Goal: Navigation & Orientation: Find specific page/section

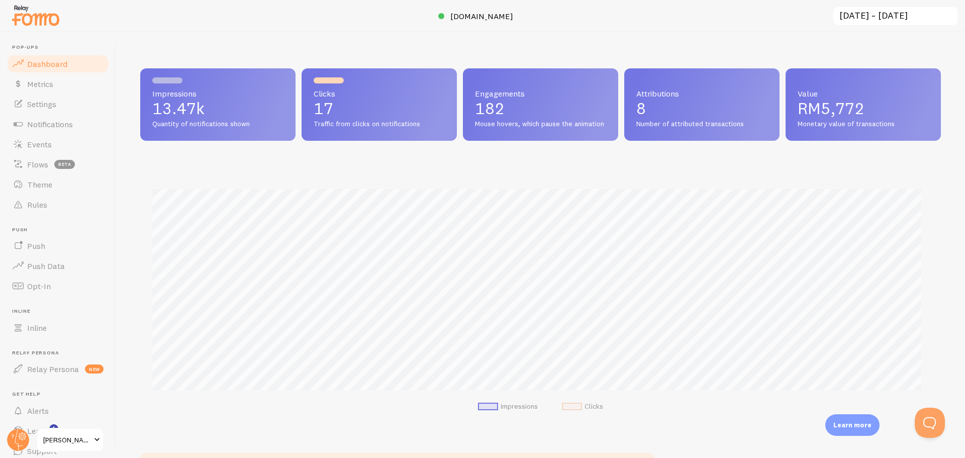
scroll to position [264, 793]
click at [65, 146] on link "Events" at bounding box center [58, 144] width 104 height 20
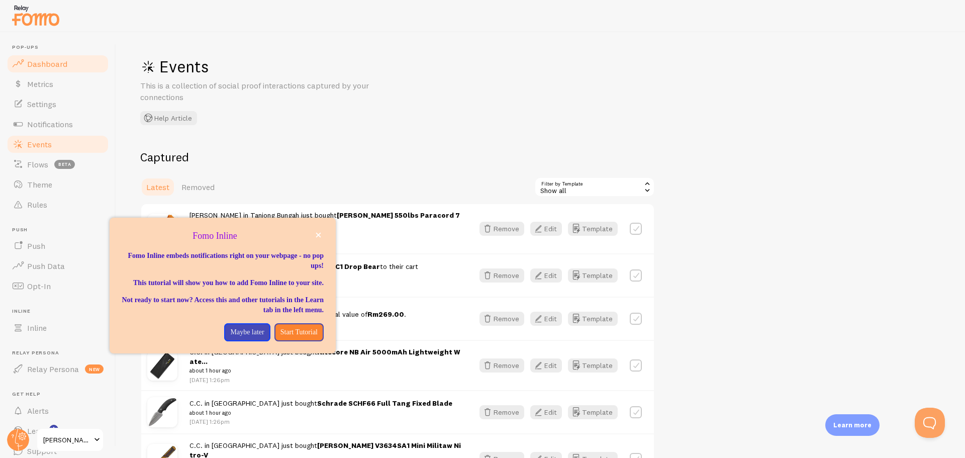
click at [65, 63] on span "Dashboard" at bounding box center [47, 64] width 40 height 10
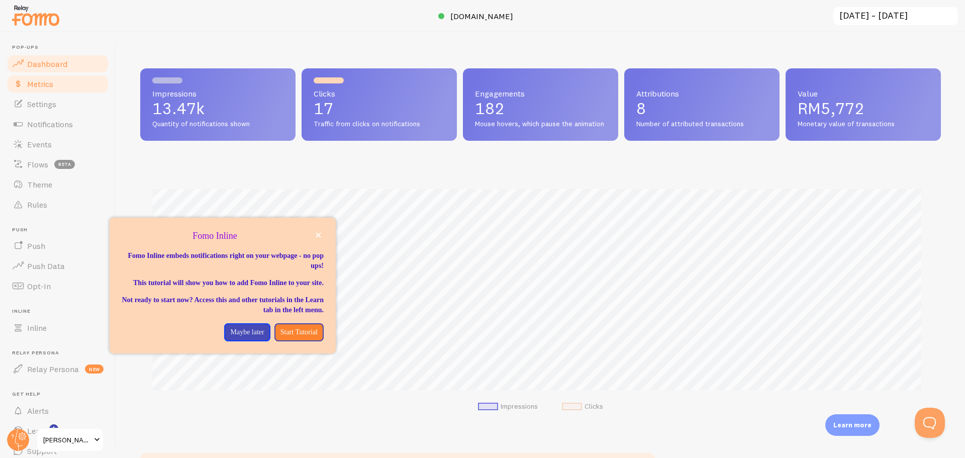
scroll to position [264, 793]
click at [52, 85] on span "Metrics" at bounding box center [40, 84] width 26 height 10
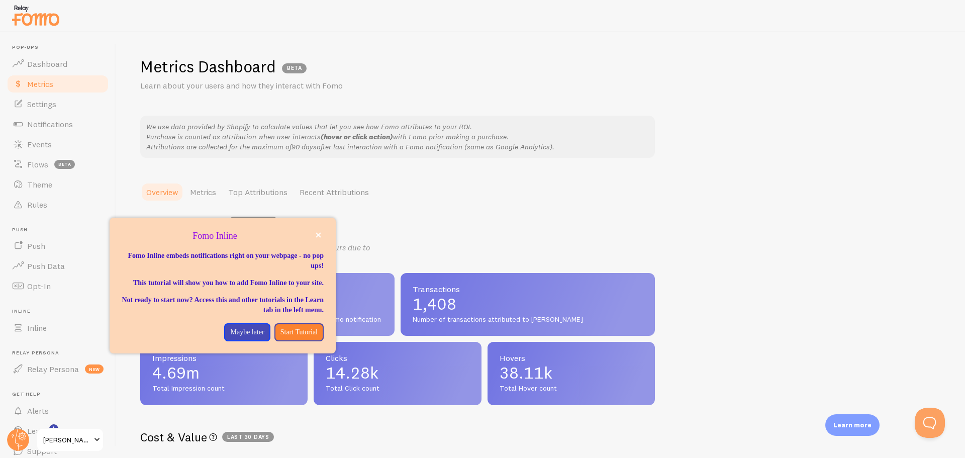
scroll to position [140, 0]
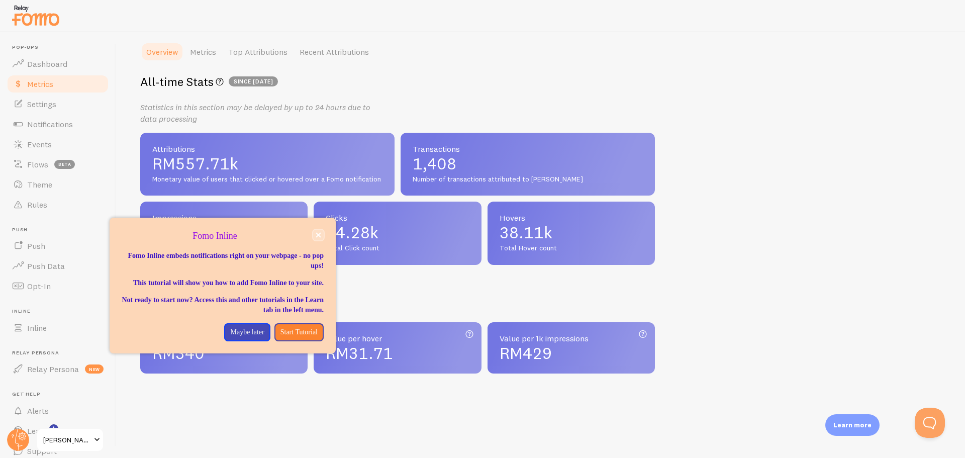
click at [320, 234] on icon "close," at bounding box center [318, 235] width 5 height 5
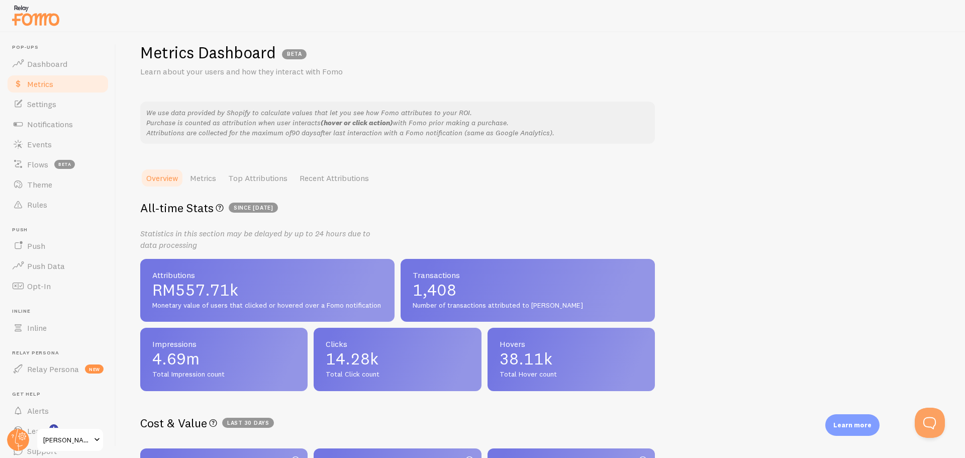
scroll to position [0, 0]
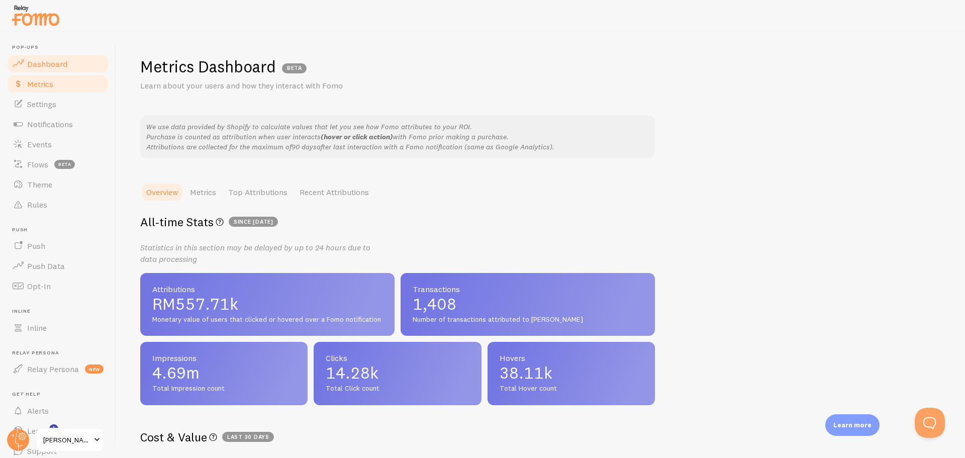
click at [46, 63] on span "Dashboard" at bounding box center [47, 64] width 40 height 10
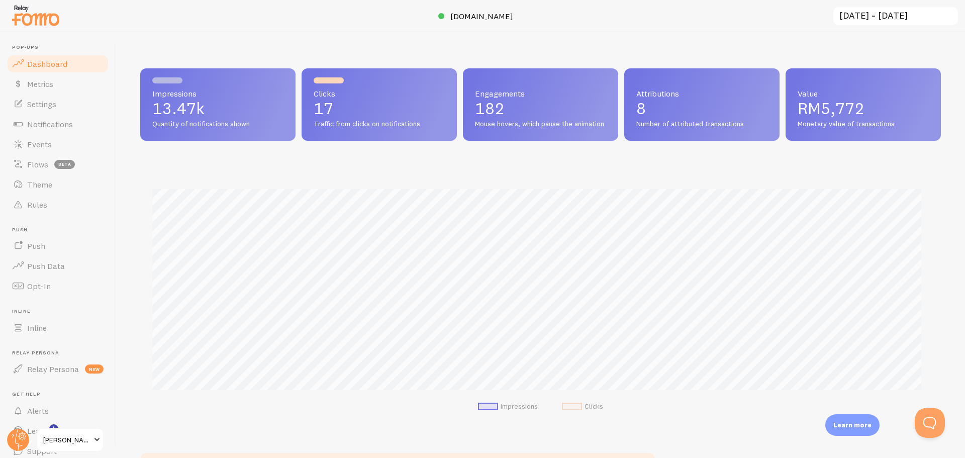
scroll to position [264, 793]
click at [512, 20] on span "[DOMAIN_NAME]" at bounding box center [481, 16] width 63 height 10
